Goal: Task Accomplishment & Management: Complete application form

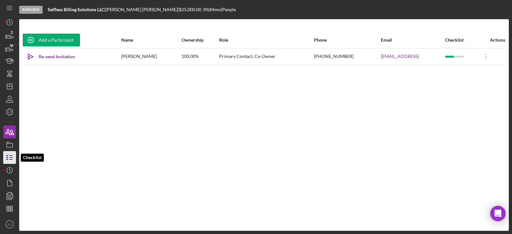
click at [12, 161] on icon "button" at bounding box center [10, 157] width 16 height 16
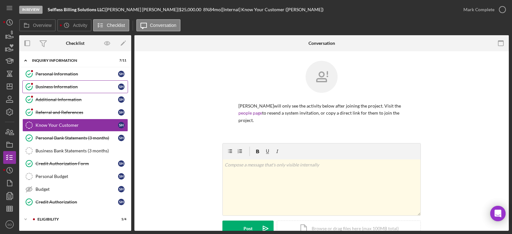
click at [56, 81] on link "Business Information Business Information S H" at bounding box center [74, 86] width 105 height 13
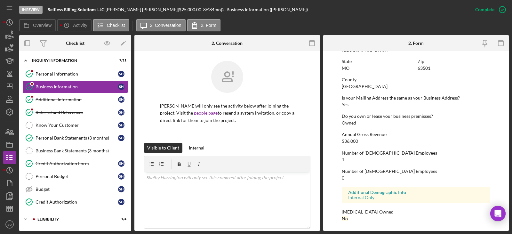
scroll to position [175, 0]
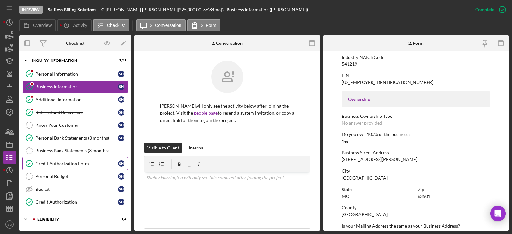
click at [77, 159] on link "Credit Authorization Form Credit Authorization Form S H" at bounding box center [74, 163] width 105 height 13
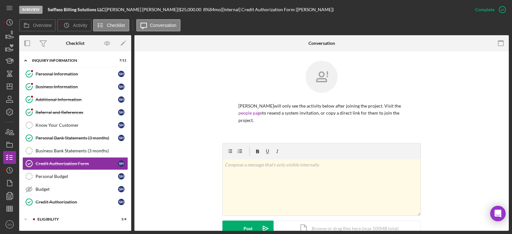
scroll to position [128, 0]
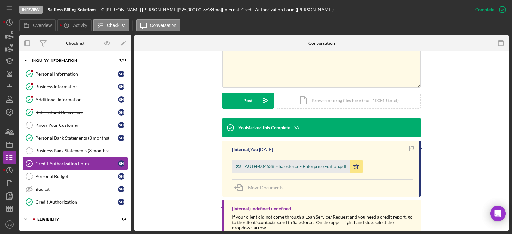
click at [285, 169] on div "AUTH-004538 ~ Salesforce - Enterprise Edition.pdf" at bounding box center [291, 166] width 118 height 13
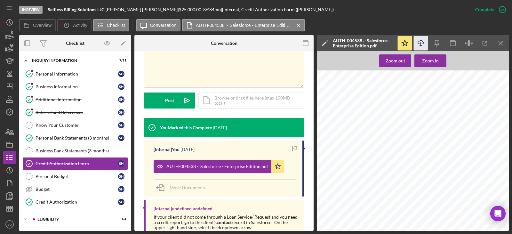
click at [415, 44] on icon "Icon/Download" at bounding box center [420, 43] width 14 height 14
click at [58, 114] on div "Referral and References" at bounding box center [76, 112] width 82 height 5
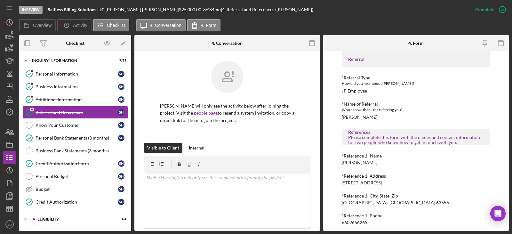
scroll to position [56, 0]
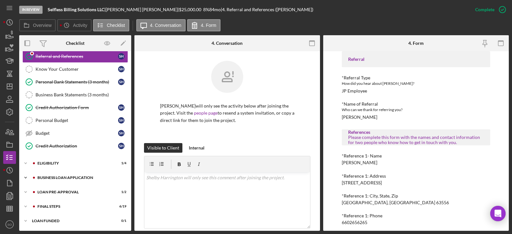
click at [75, 178] on div "BUSINESS LOAN APPLICATION" at bounding box center [80, 178] width 86 height 4
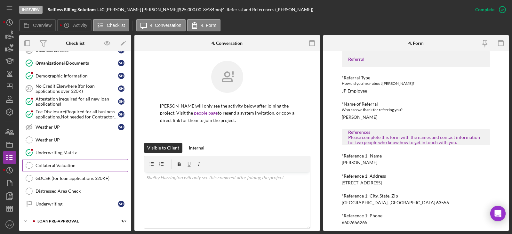
scroll to position [312, 0]
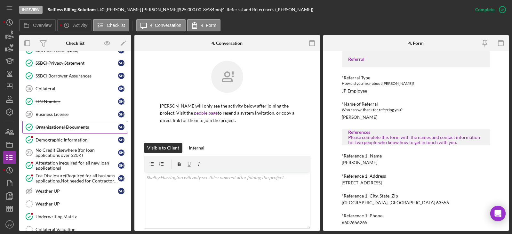
click at [52, 124] on div "Organizational Documents" at bounding box center [76, 126] width 82 height 5
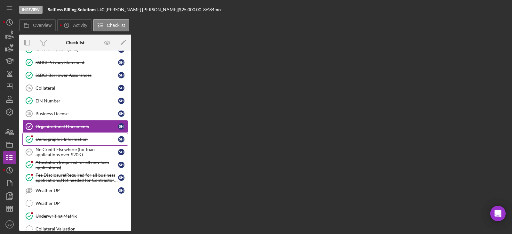
click at [51, 136] on link "Demographic Information Demographic Information S H" at bounding box center [74, 139] width 105 height 13
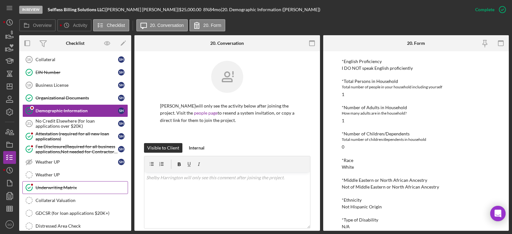
scroll to position [405, 0]
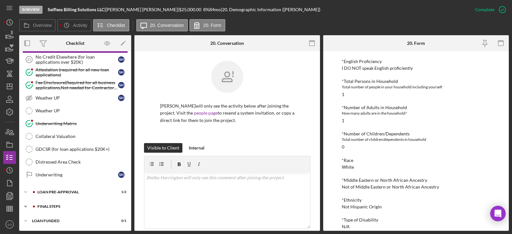
click at [56, 207] on div "FINAL STEPS" at bounding box center [80, 206] width 86 height 4
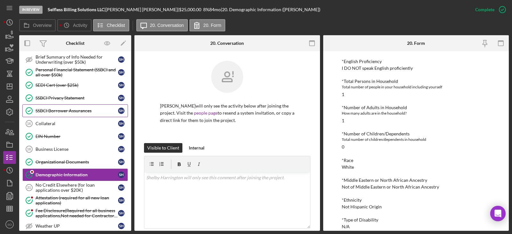
scroll to position [213, 0]
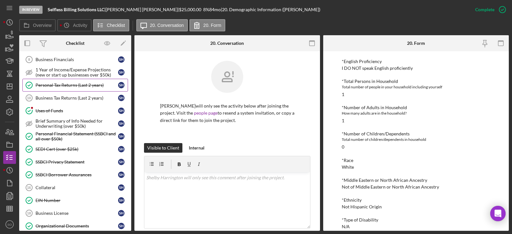
click at [67, 90] on link "Personal Tax Returns (Last 2 years) Personal Tax Returns (Last 2 years) S H" at bounding box center [74, 85] width 105 height 13
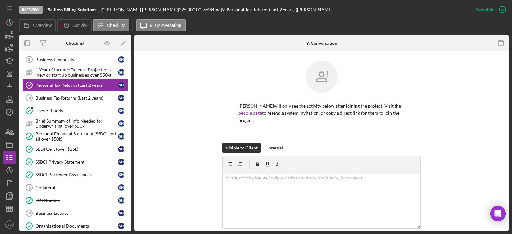
scroll to position [151, 0]
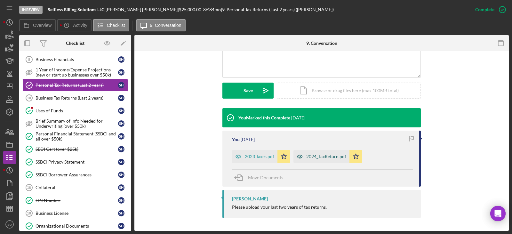
drag, startPoint x: 323, startPoint y: 155, endPoint x: 343, endPoint y: 161, distance: 21.5
click at [326, 156] on div "2024_TaxReturn.pdf" at bounding box center [326, 156] width 40 height 5
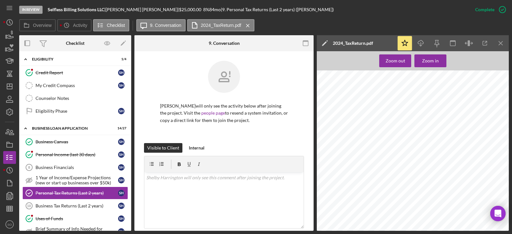
scroll to position [64, 0]
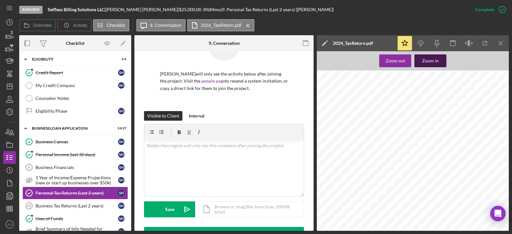
click at [434, 56] on div "Zoom in" at bounding box center [430, 60] width 17 height 13
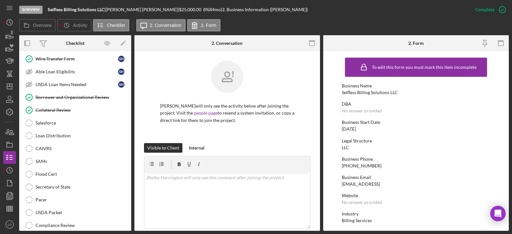
scroll to position [607, 0]
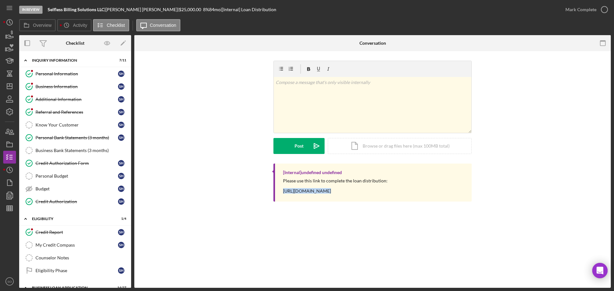
scroll to position [591, 0]
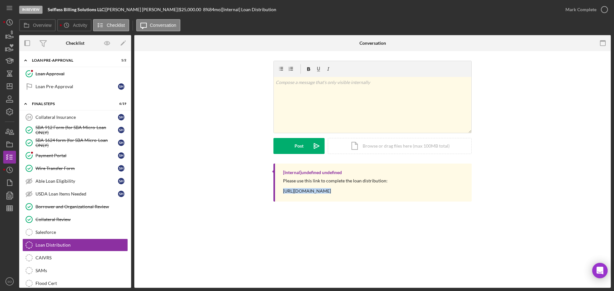
click at [83, 231] on div "Salesforce" at bounding box center [81, 232] width 92 height 5
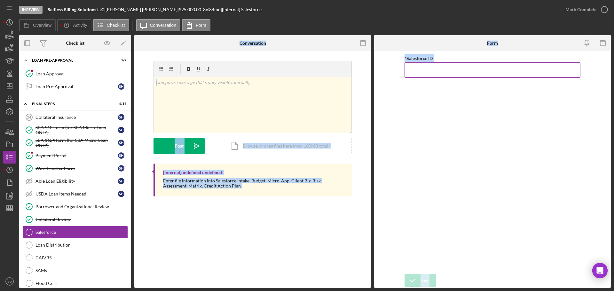
click at [417, 69] on input "*Salesforce ID" at bounding box center [492, 69] width 176 height 15
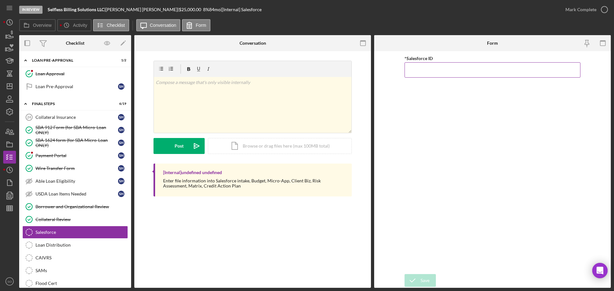
paste input "a0wPC00000246DlYAI"
type input "a0wPC00000246DlYAI"
click at [428, 279] on div "Save" at bounding box center [424, 280] width 9 height 13
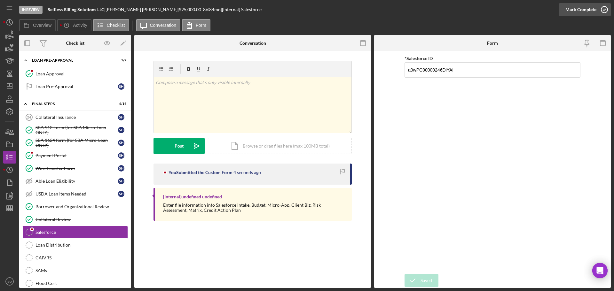
click at [574, 10] on div "Mark Complete" at bounding box center [580, 9] width 31 height 13
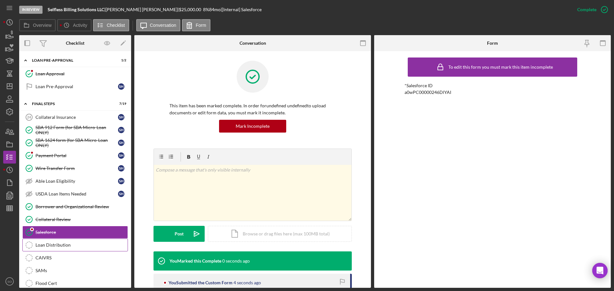
click at [60, 244] on div "Loan Distribution" at bounding box center [81, 245] width 92 height 5
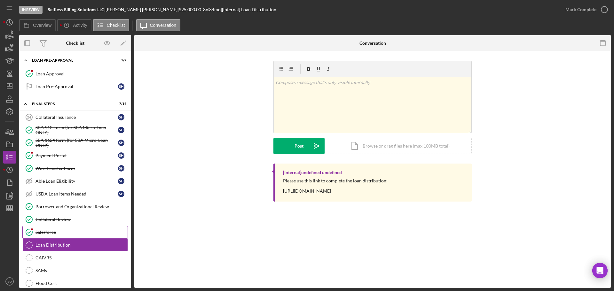
click at [52, 231] on div "Salesforce" at bounding box center [81, 232] width 92 height 5
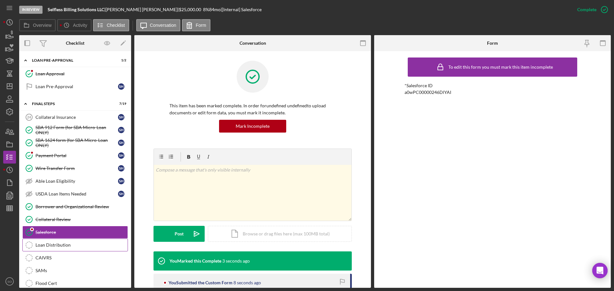
click at [43, 245] on div "Loan Distribution" at bounding box center [81, 245] width 92 height 5
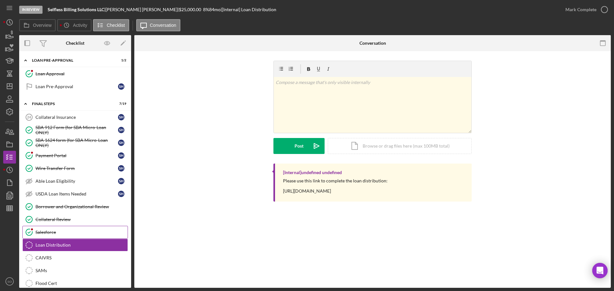
click at [44, 235] on div "Salesforce" at bounding box center [81, 232] width 92 height 5
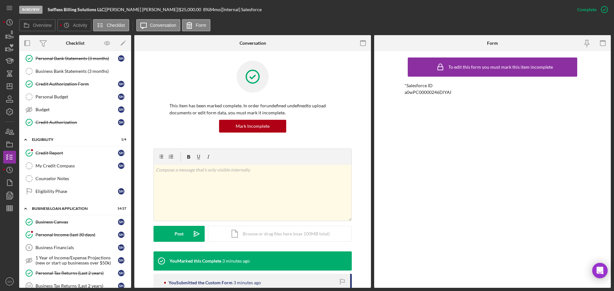
scroll to position [15, 0]
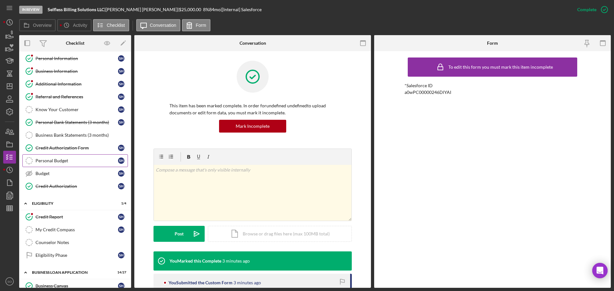
click at [55, 159] on div "Personal Budget" at bounding box center [76, 160] width 82 height 5
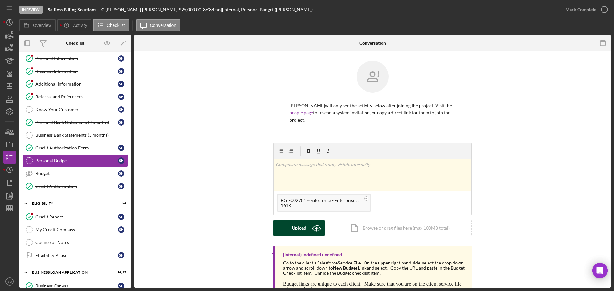
click at [306, 226] on button "Upload Icon/Upload" at bounding box center [298, 228] width 51 height 16
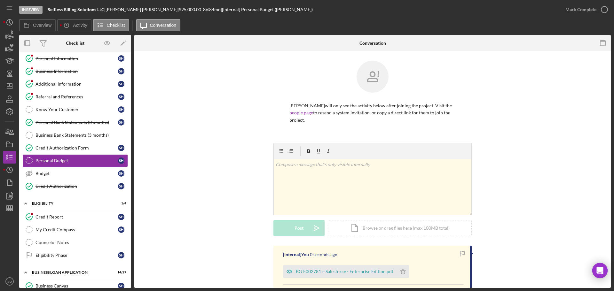
scroll to position [84, 0]
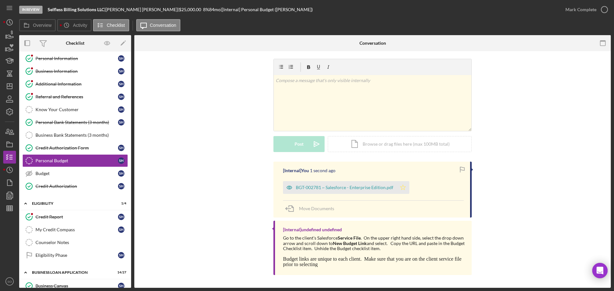
click at [405, 187] on icon "Icon/Star" at bounding box center [402, 187] width 13 height 13
click at [563, 14] on button "Mark Complete" at bounding box center [585, 9] width 52 height 13
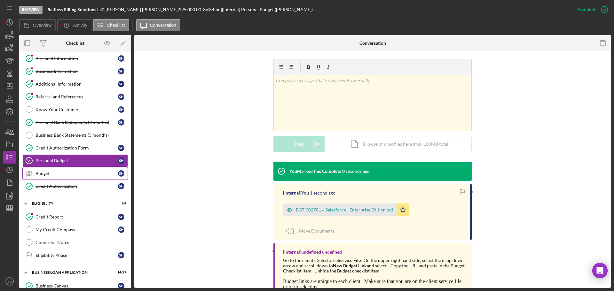
click at [91, 175] on div "Budget" at bounding box center [76, 173] width 82 height 5
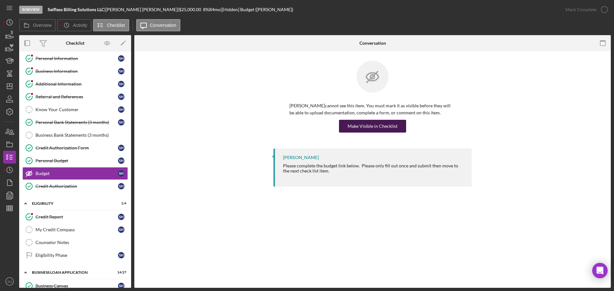
click at [375, 128] on div "Make Visible in Checklist" at bounding box center [373, 126] width 50 height 13
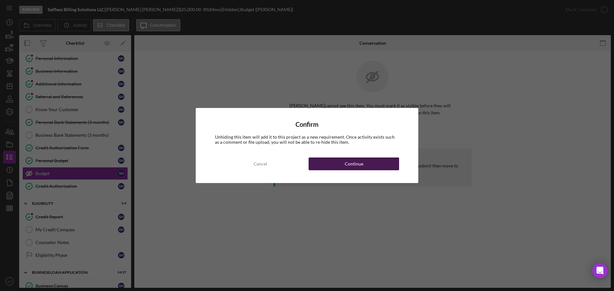
click at [387, 167] on button "Continue" at bounding box center [353, 164] width 90 height 13
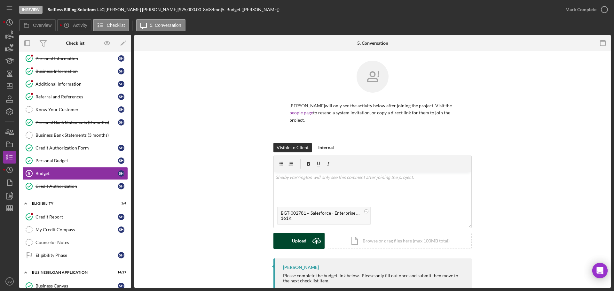
click at [310, 241] on icon "Icon/Upload" at bounding box center [316, 241] width 16 height 16
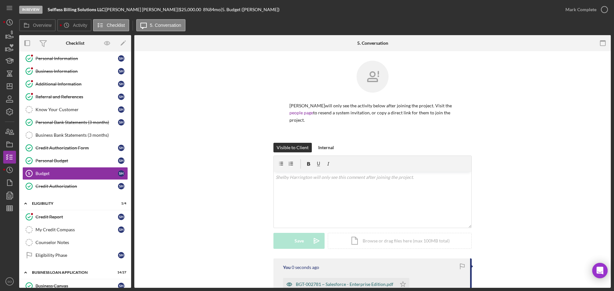
scroll to position [64, 0]
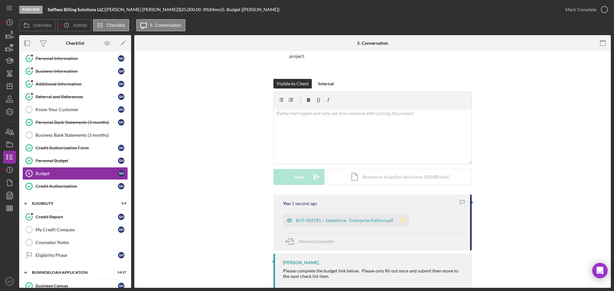
click at [397, 222] on icon "Icon/Star" at bounding box center [402, 220] width 13 height 13
click at [568, 7] on div "Mark Complete" at bounding box center [580, 9] width 31 height 13
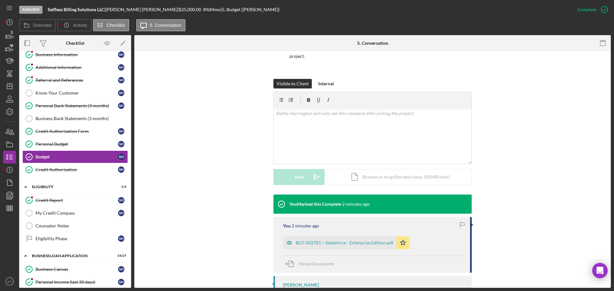
scroll to position [0, 0]
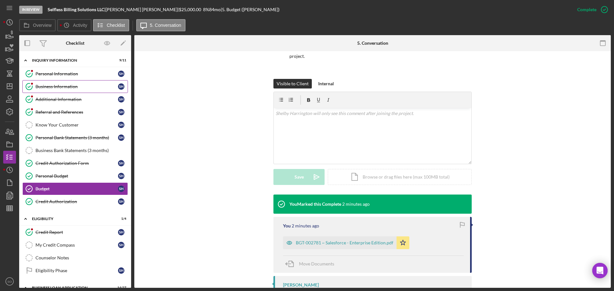
drag, startPoint x: 52, startPoint y: 88, endPoint x: 76, endPoint y: 90, distance: 23.8
click at [52, 88] on div "Business Information" at bounding box center [76, 86] width 82 height 5
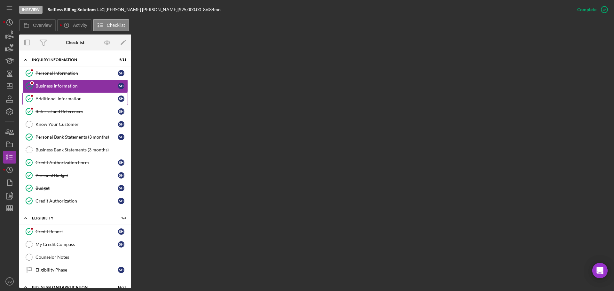
click at [74, 105] on link "Additional Information Additional Information S H" at bounding box center [74, 98] width 105 height 13
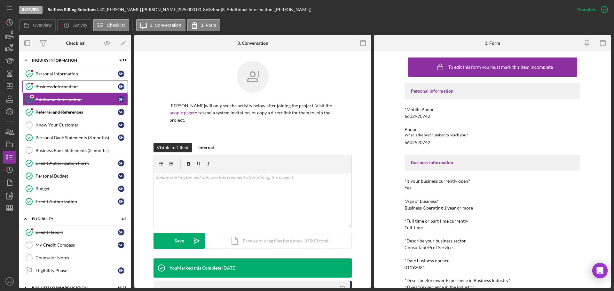
click at [55, 90] on link "Business Information Business Information S H" at bounding box center [74, 86] width 105 height 13
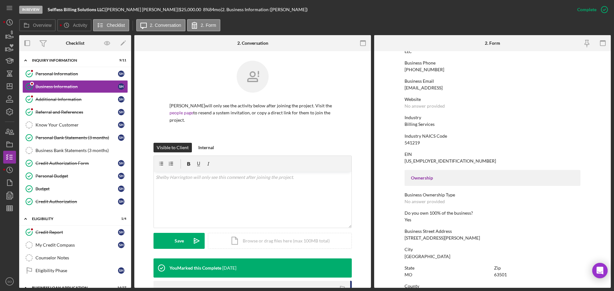
scroll to position [128, 0]
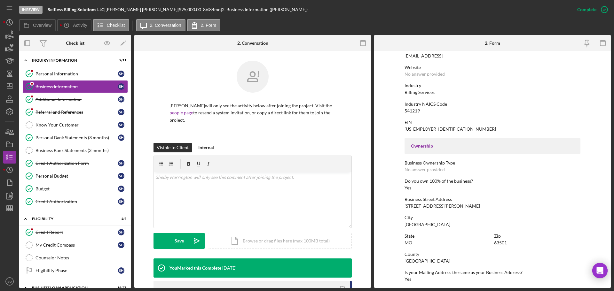
click at [414, 261] on div "Adair County" at bounding box center [427, 261] width 46 height 5
copy div "Adair County"
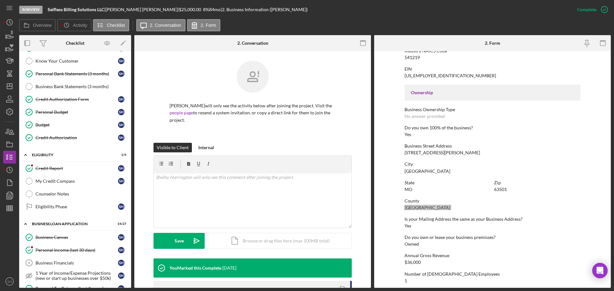
scroll to position [0, 0]
